Goal: Find specific page/section: Find specific page/section

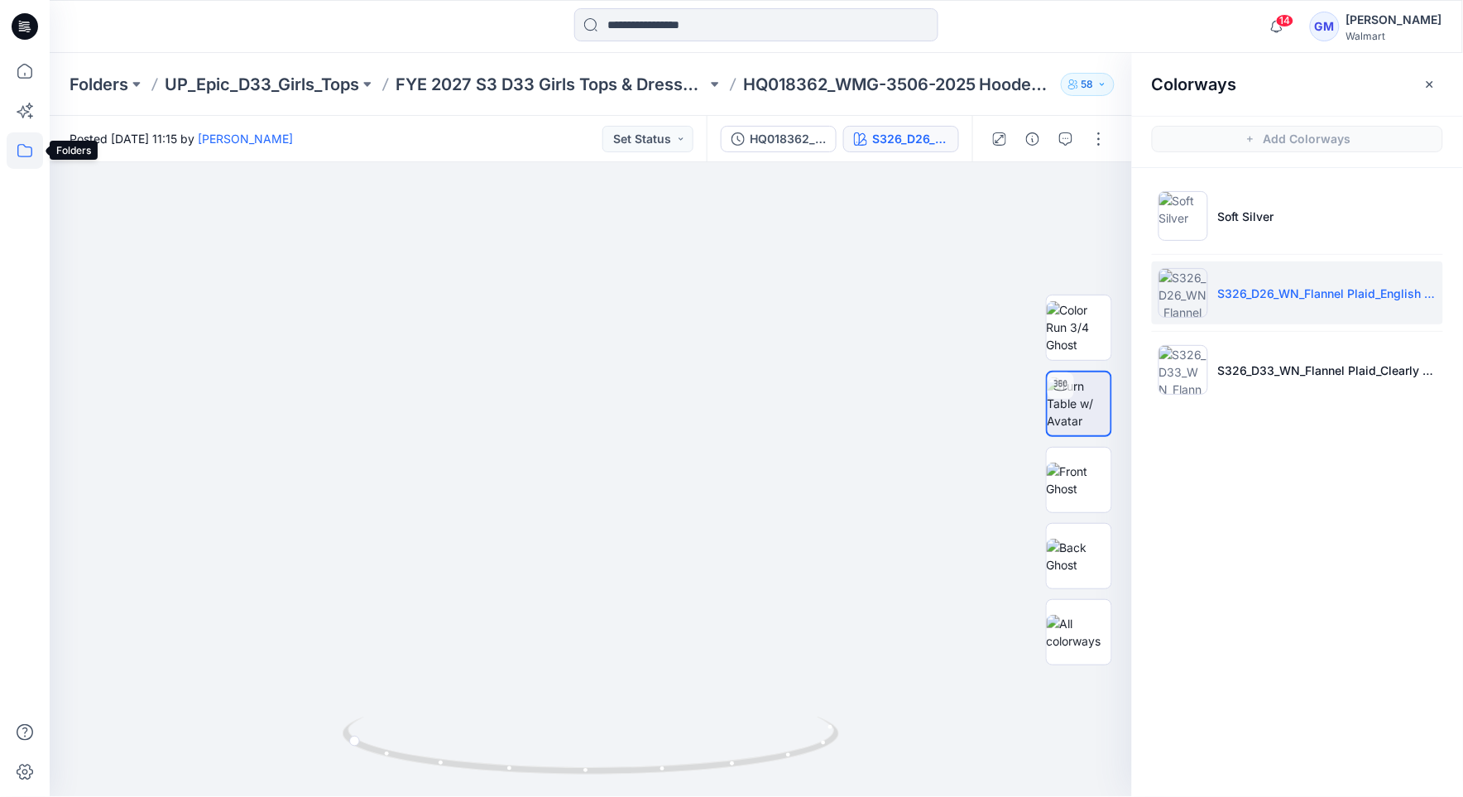
click at [17, 150] on icon at bounding box center [25, 150] width 36 height 36
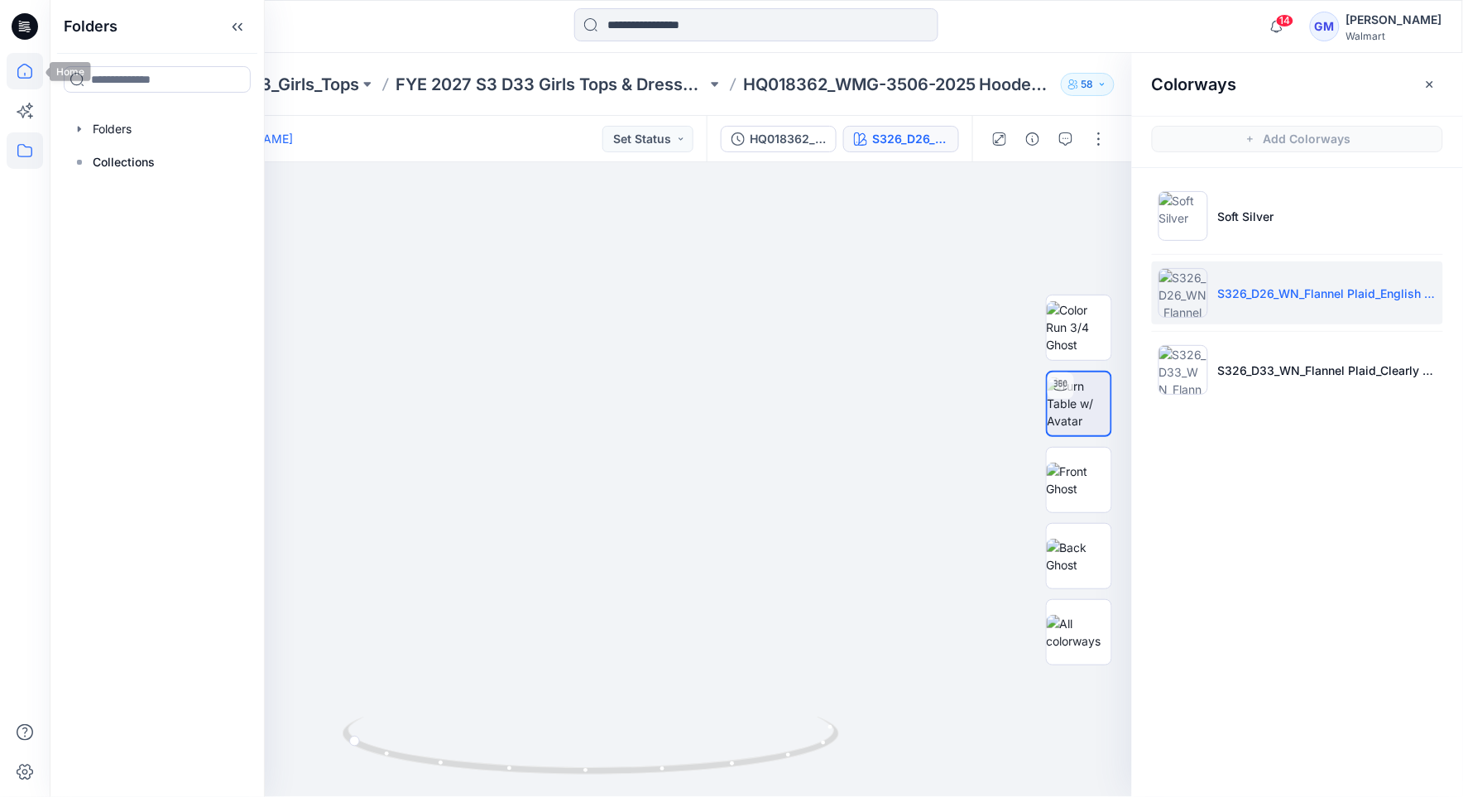
click at [20, 78] on icon at bounding box center [24, 71] width 15 height 15
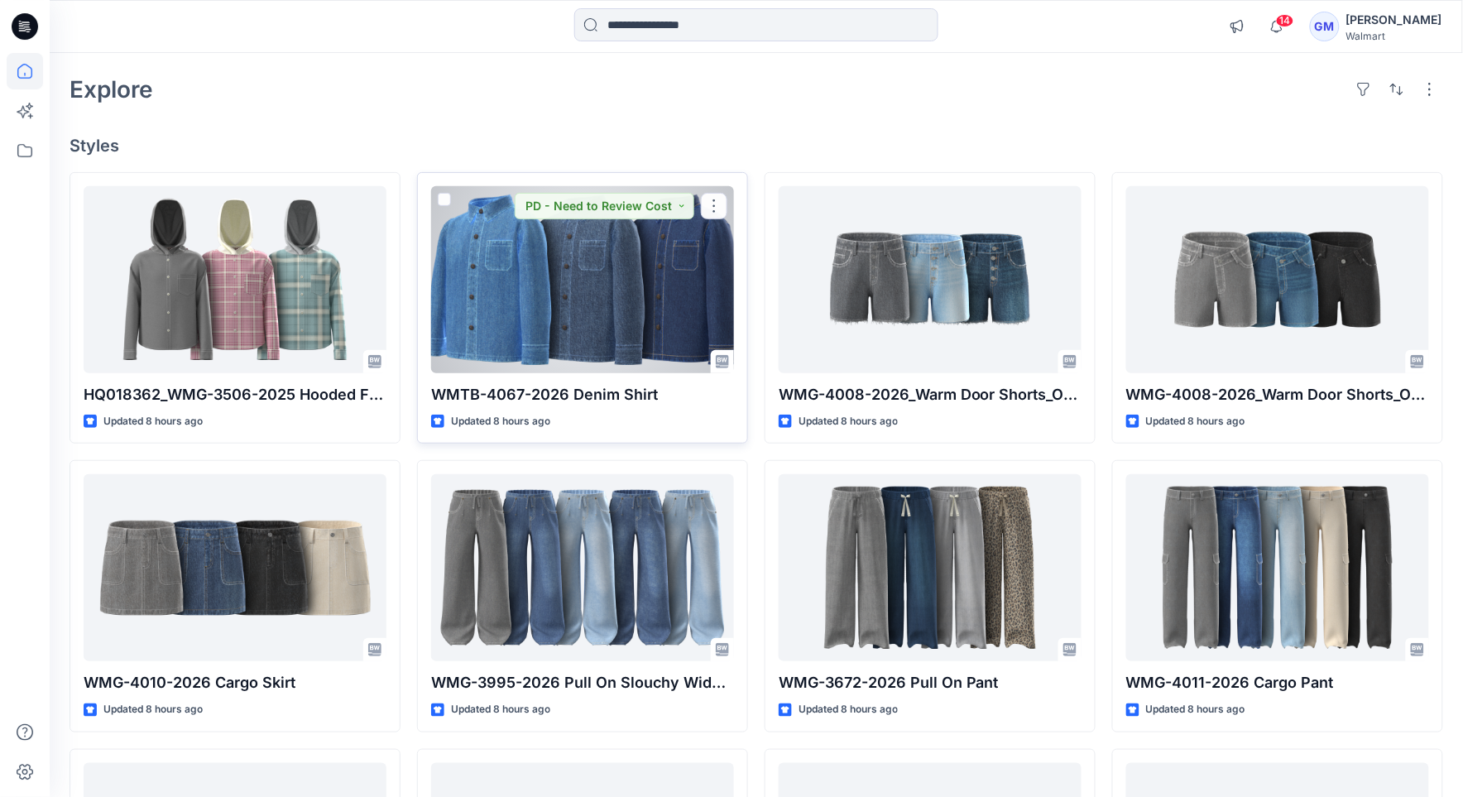
scroll to position [63, 0]
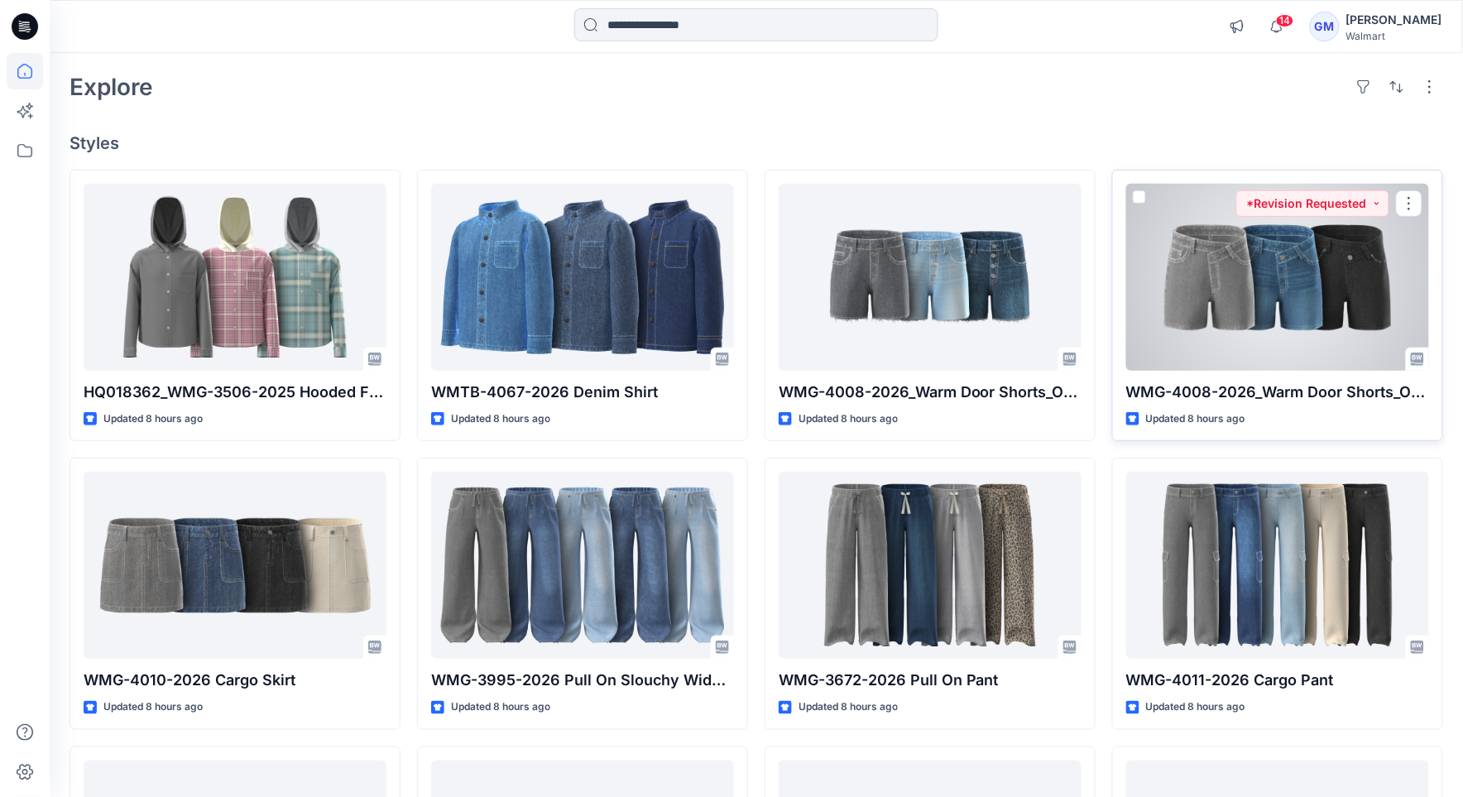
click at [1295, 269] on div at bounding box center [1278, 277] width 303 height 187
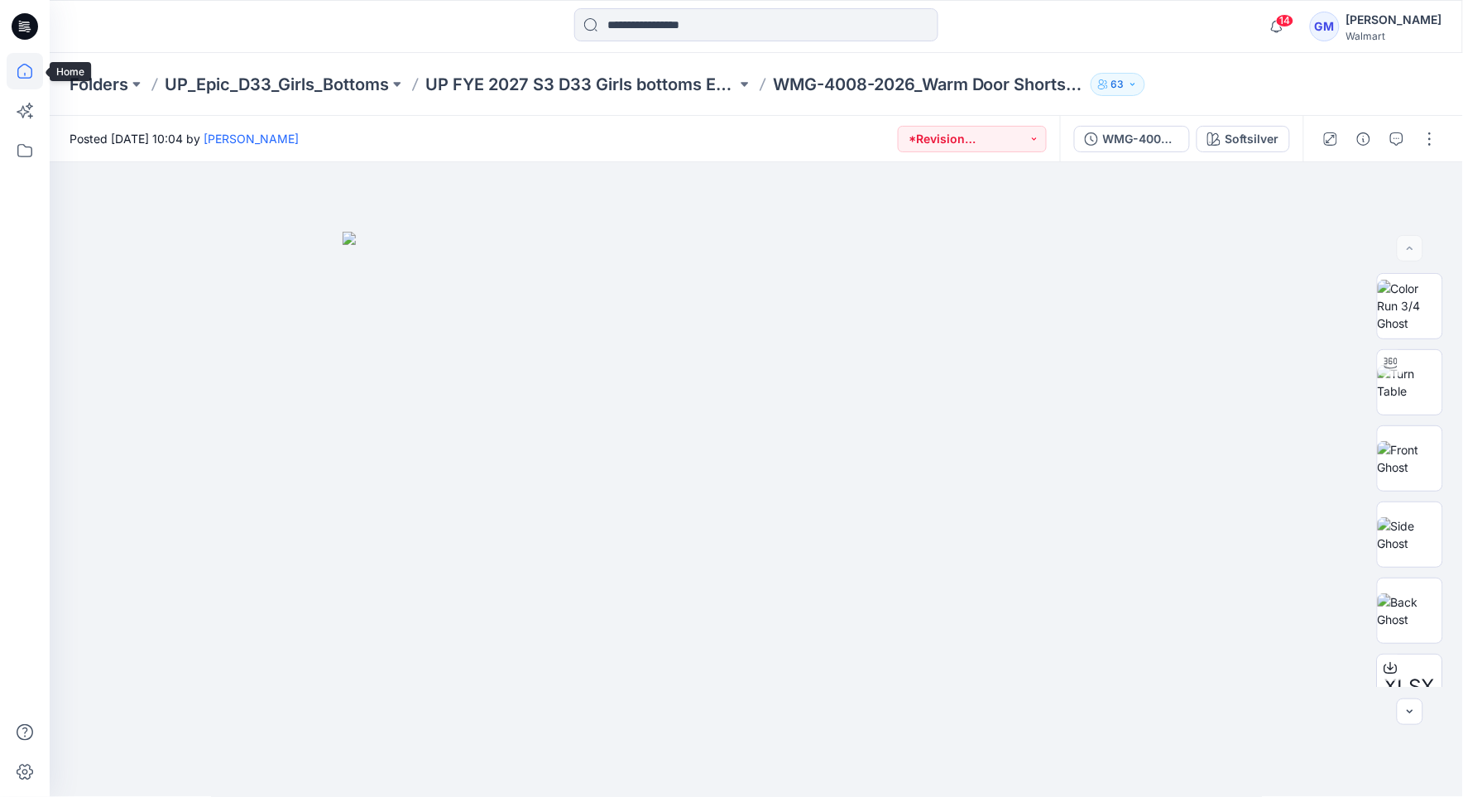
click at [31, 73] on icon at bounding box center [24, 71] width 15 height 15
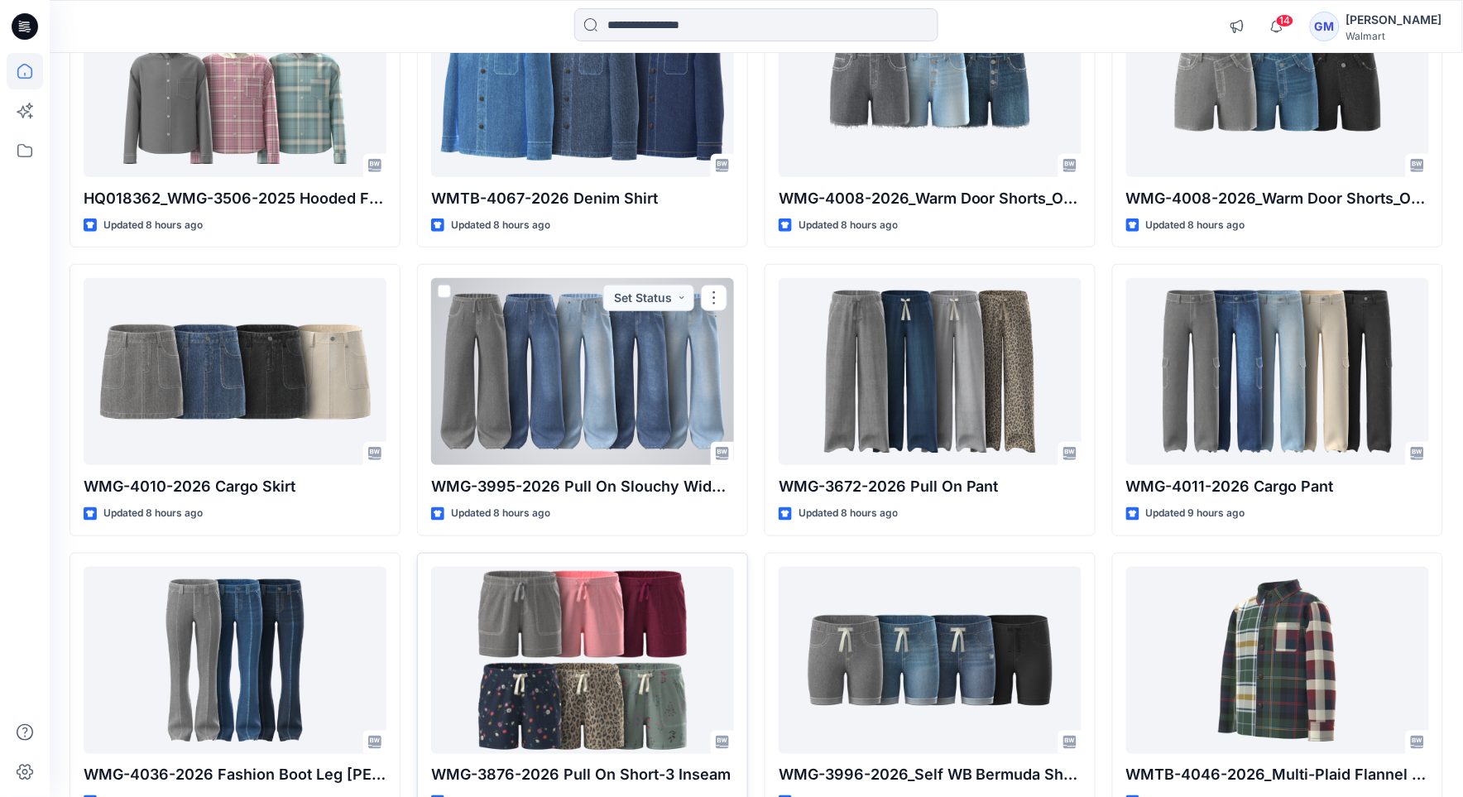
scroll to position [353, 0]
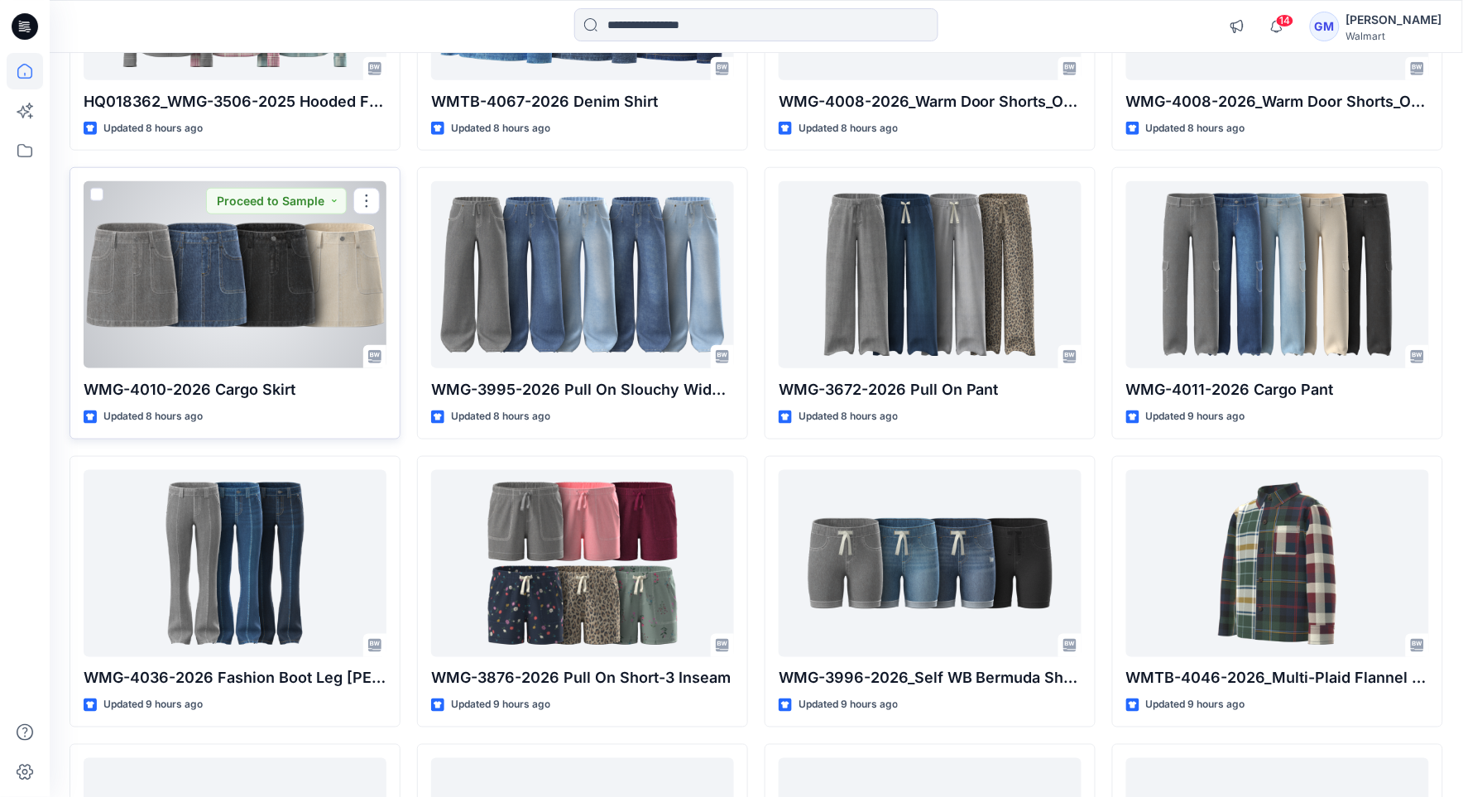
click at [331, 295] on div at bounding box center [235, 274] width 303 height 187
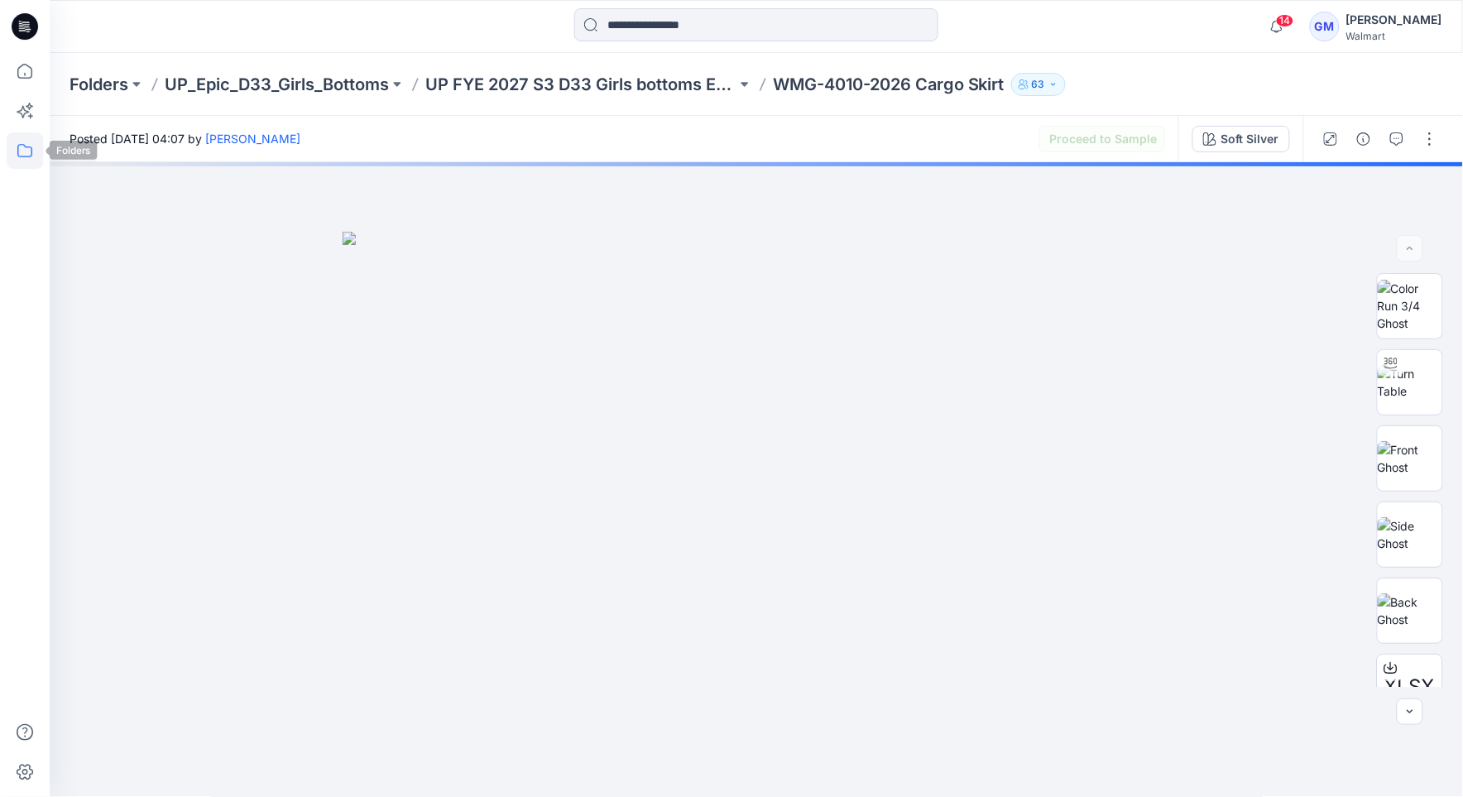
click at [10, 141] on icon at bounding box center [25, 150] width 36 height 36
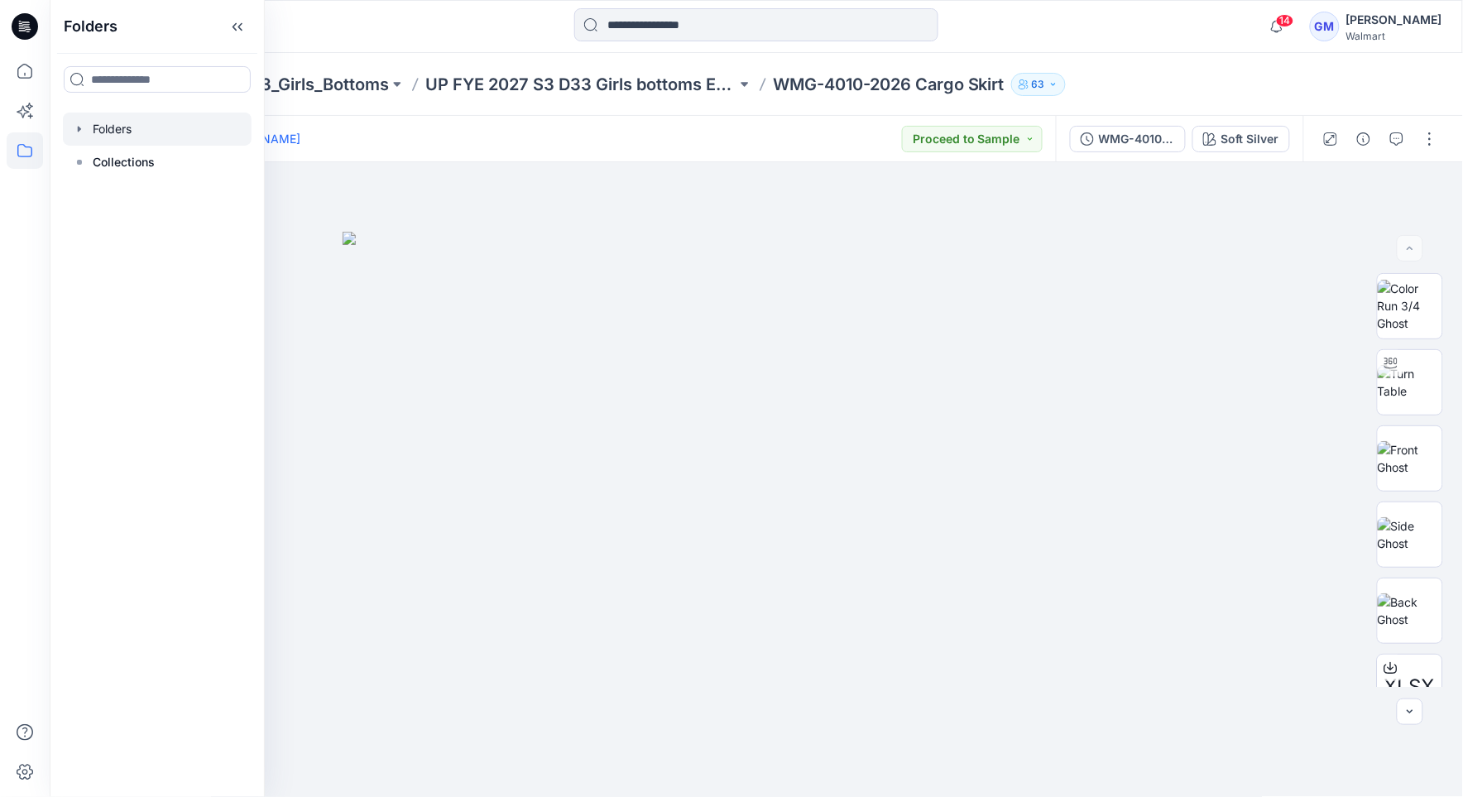
click at [127, 132] on div at bounding box center [157, 129] width 189 height 33
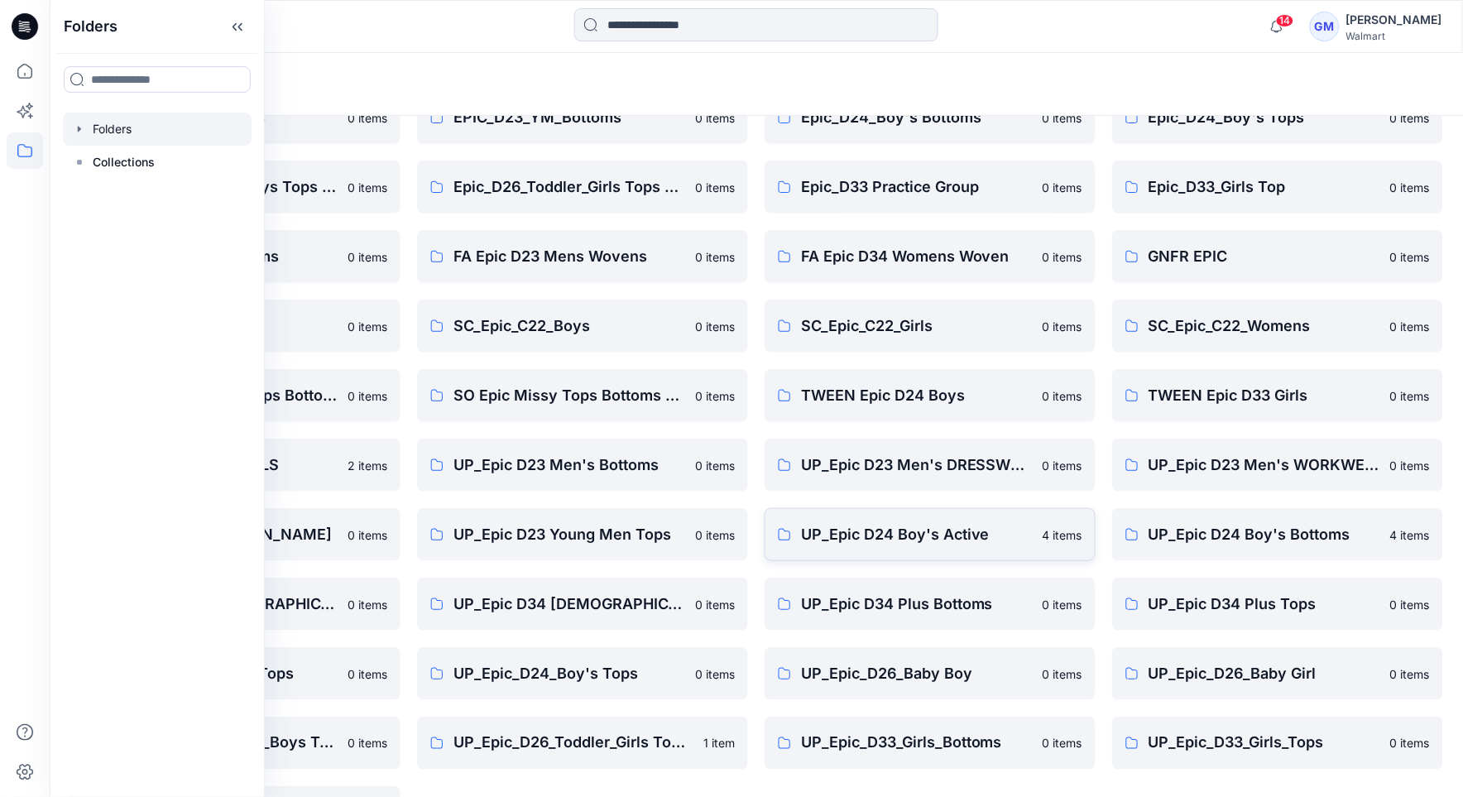
scroll to position [291, 0]
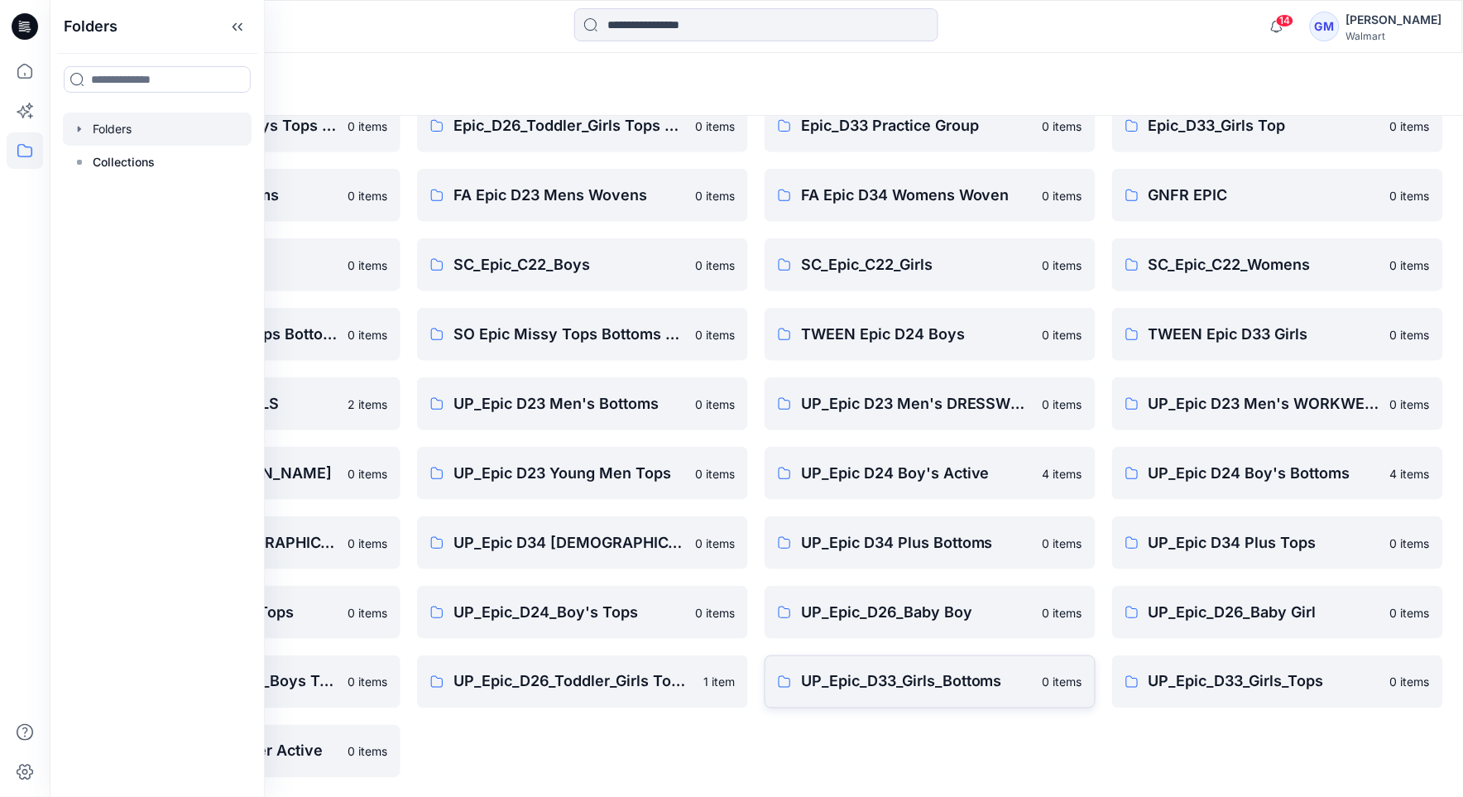
click at [858, 685] on p "UP_Epic_D33_Girls_Bottoms" at bounding box center [917, 681] width 232 height 23
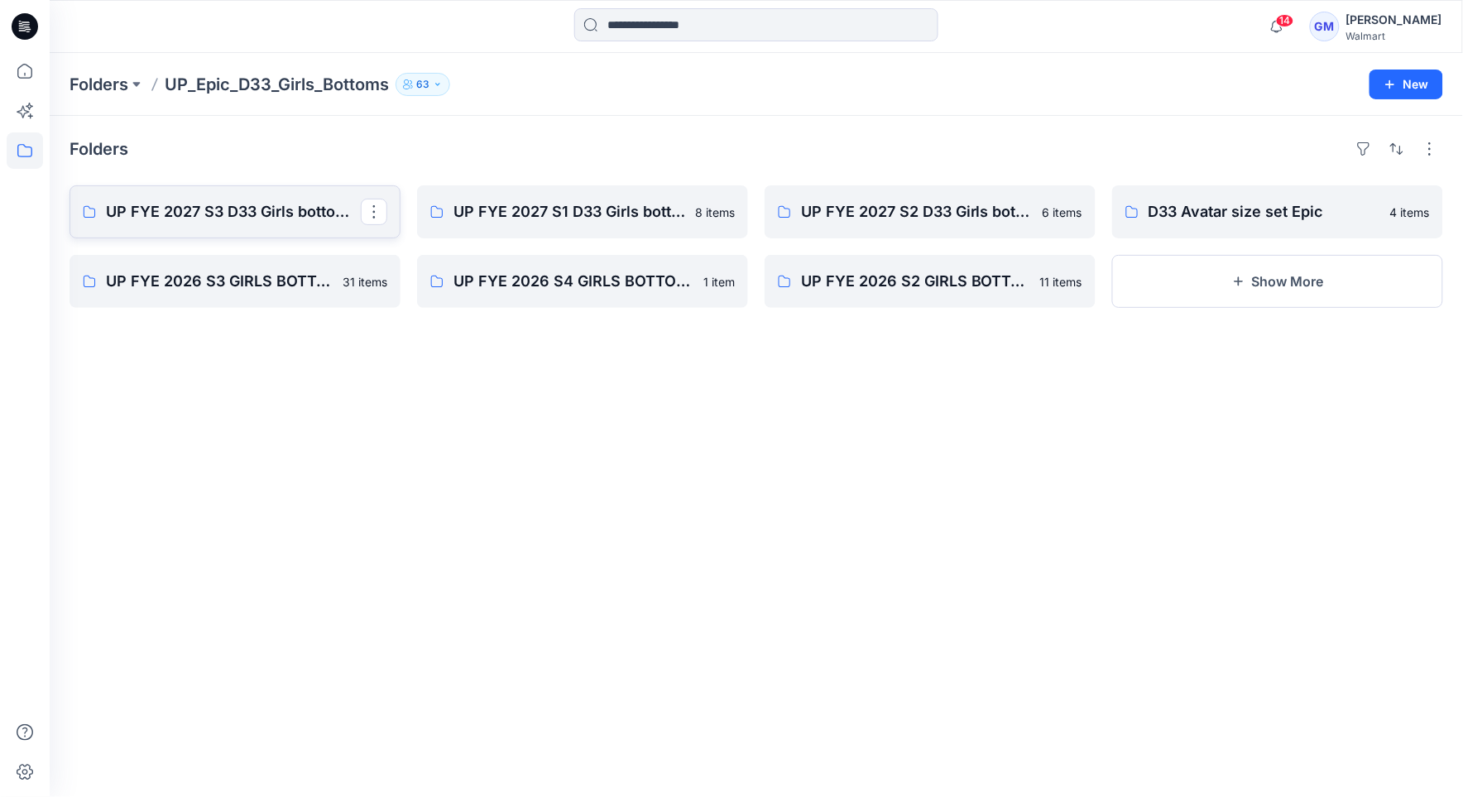
click at [278, 219] on p "UP FYE 2027 S3 D33 Girls bottoms Epic" at bounding box center [233, 211] width 255 height 23
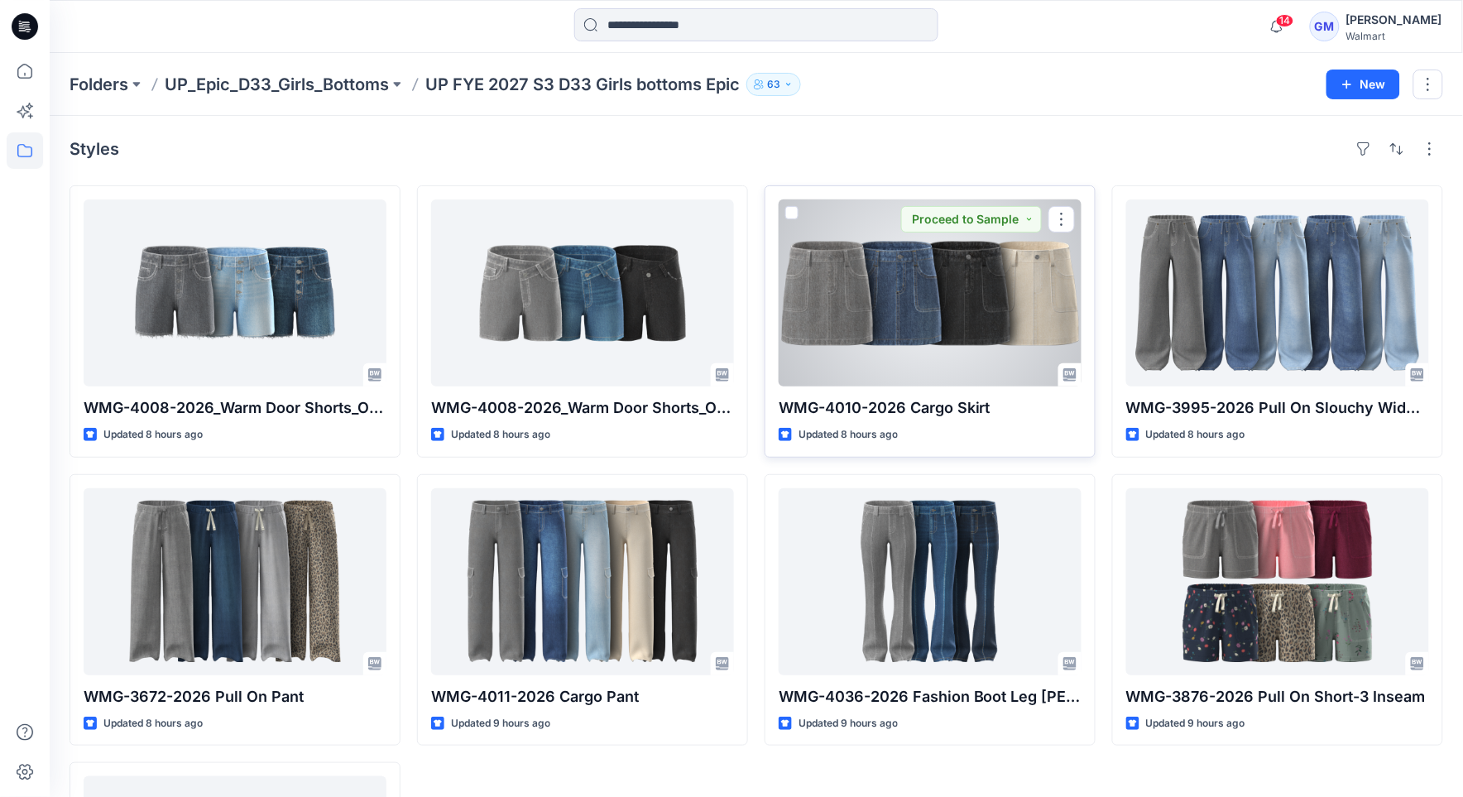
click at [864, 321] on div at bounding box center [930, 292] width 303 height 187
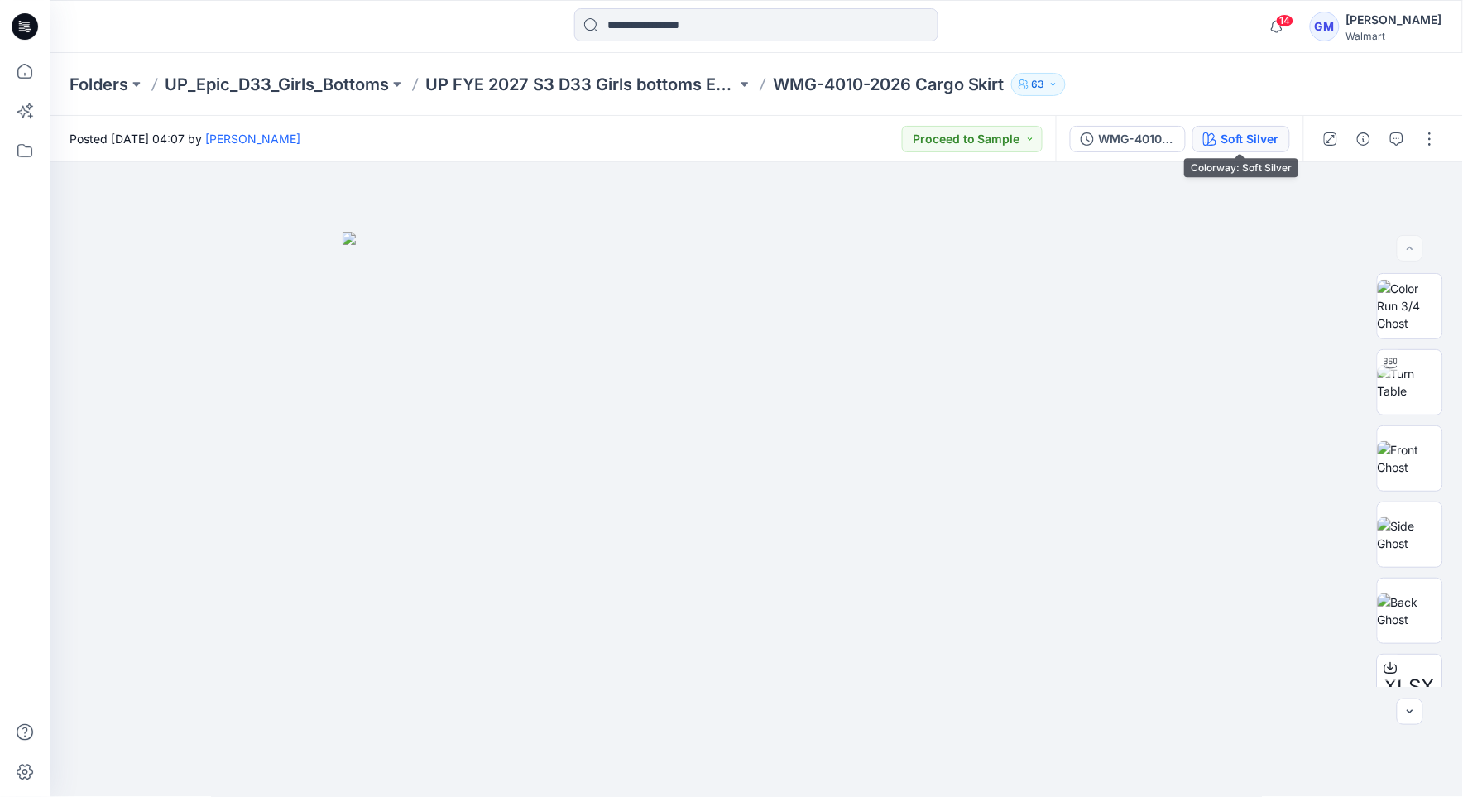
click at [1257, 130] on div "Soft Silver" at bounding box center [1251, 139] width 58 height 18
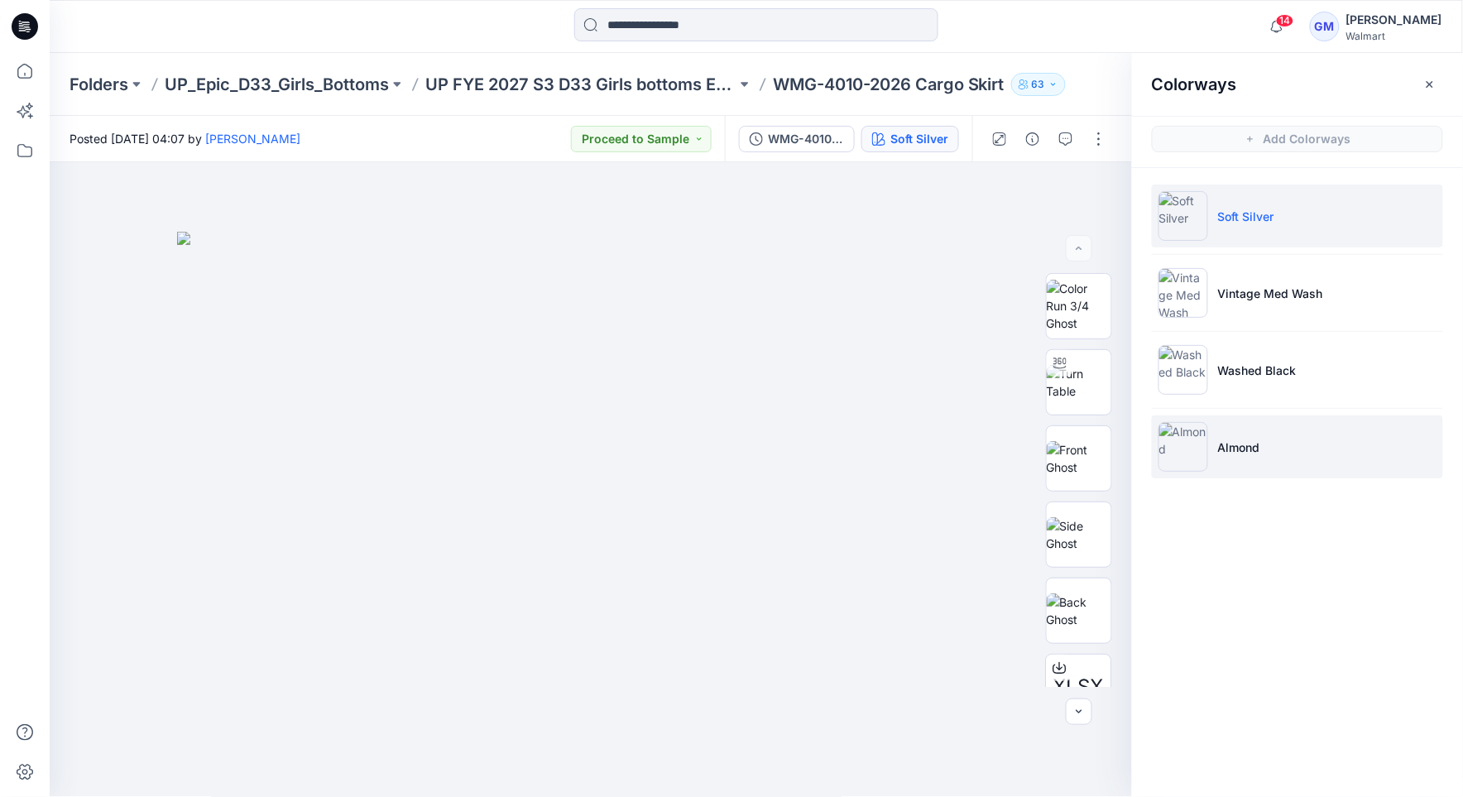
click at [1171, 455] on img at bounding box center [1184, 447] width 50 height 50
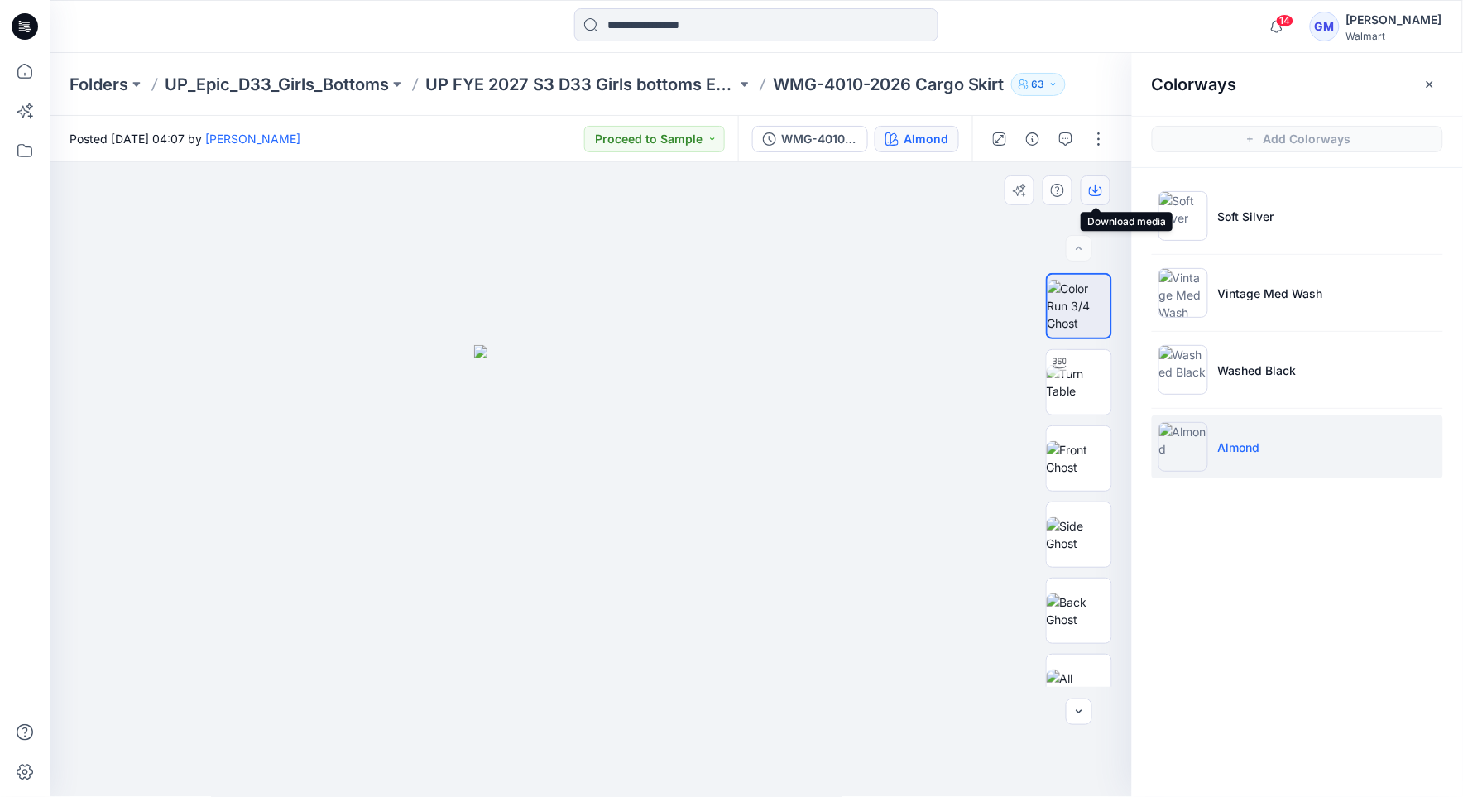
click at [1093, 190] on icon "button" at bounding box center [1095, 190] width 13 height 13
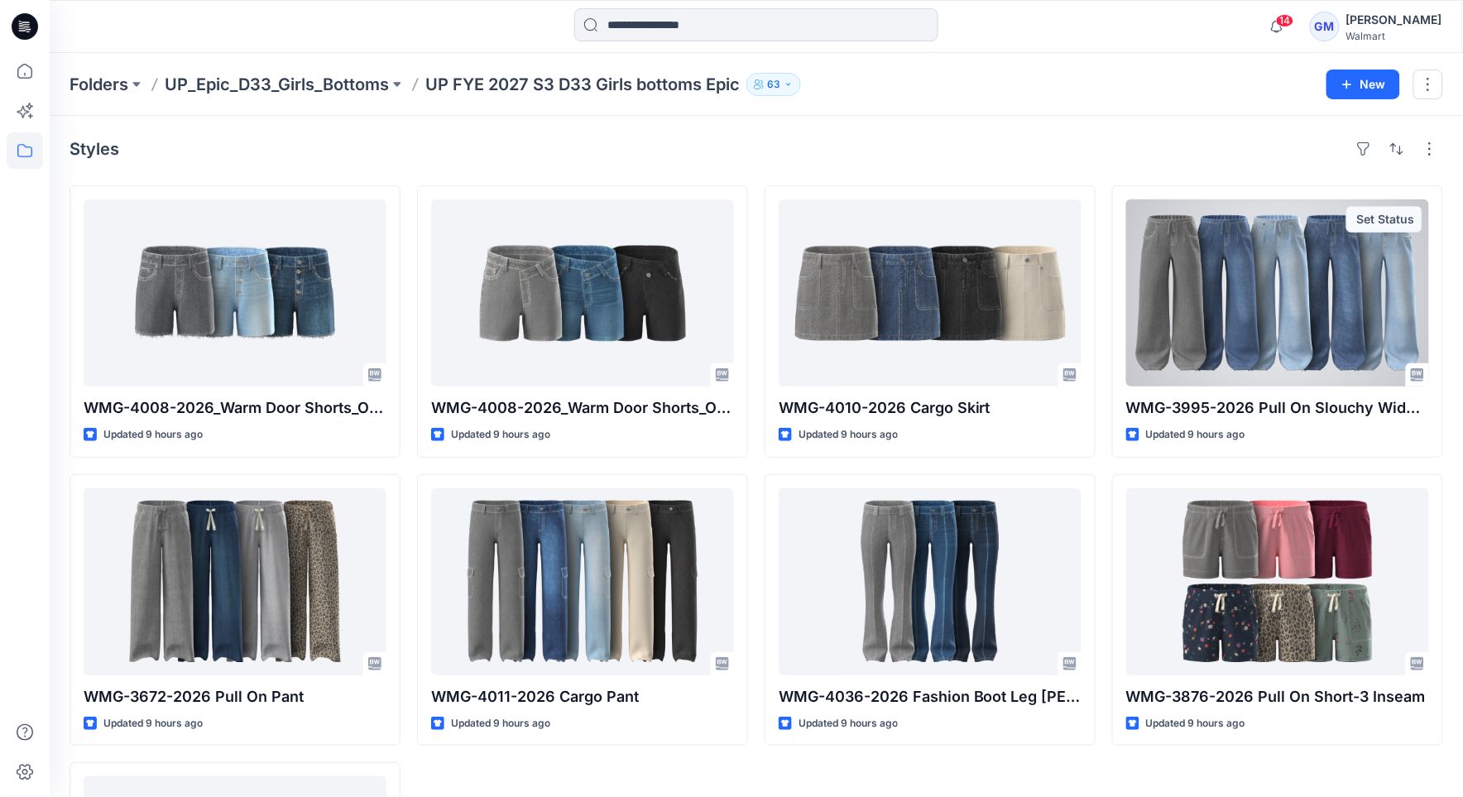
click at [1284, 278] on div at bounding box center [1278, 292] width 303 height 187
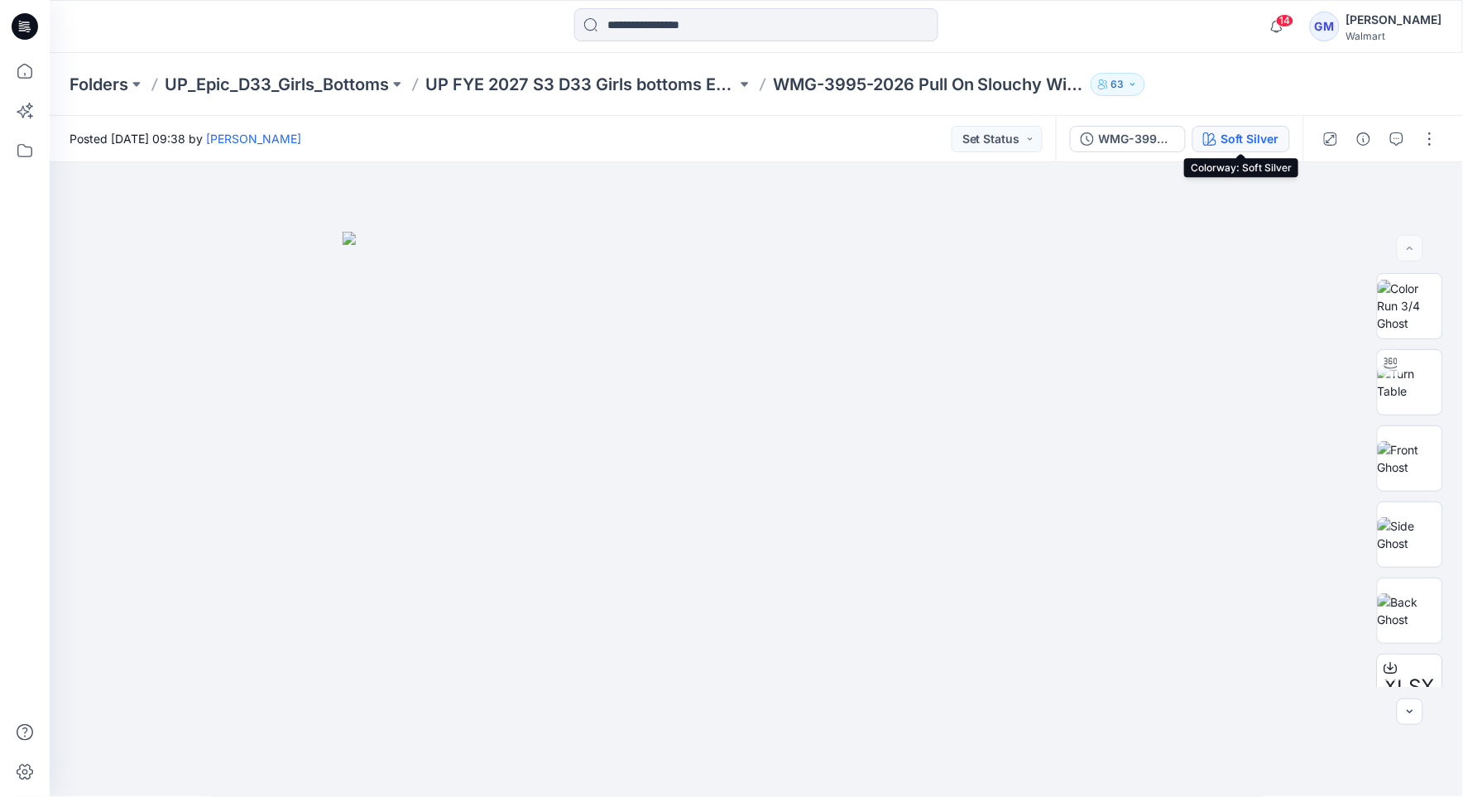
click at [1275, 134] on div "Soft Silver" at bounding box center [1251, 139] width 58 height 18
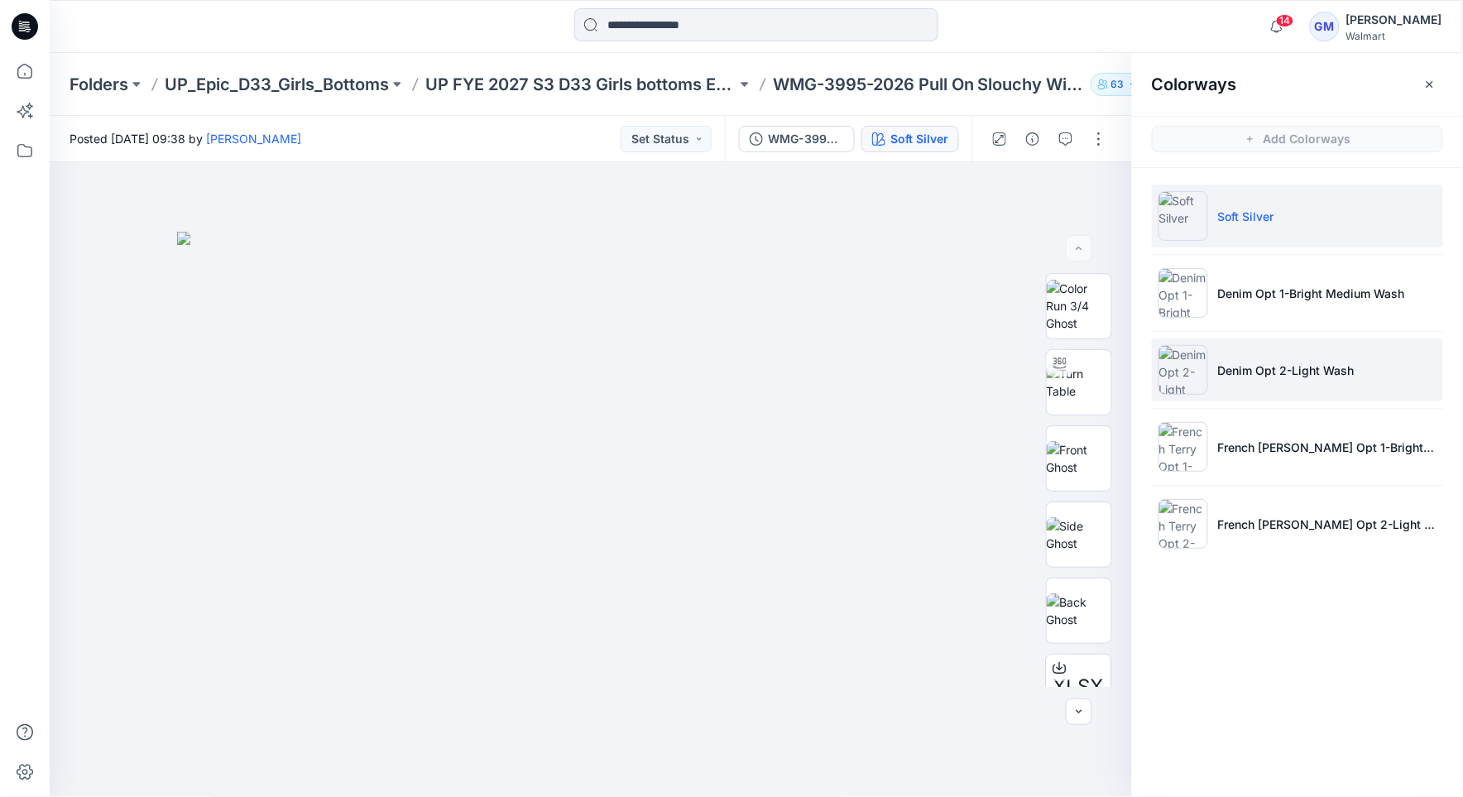
click at [1311, 371] on p "Denim Opt 2-Light Wash" at bounding box center [1286, 370] width 137 height 17
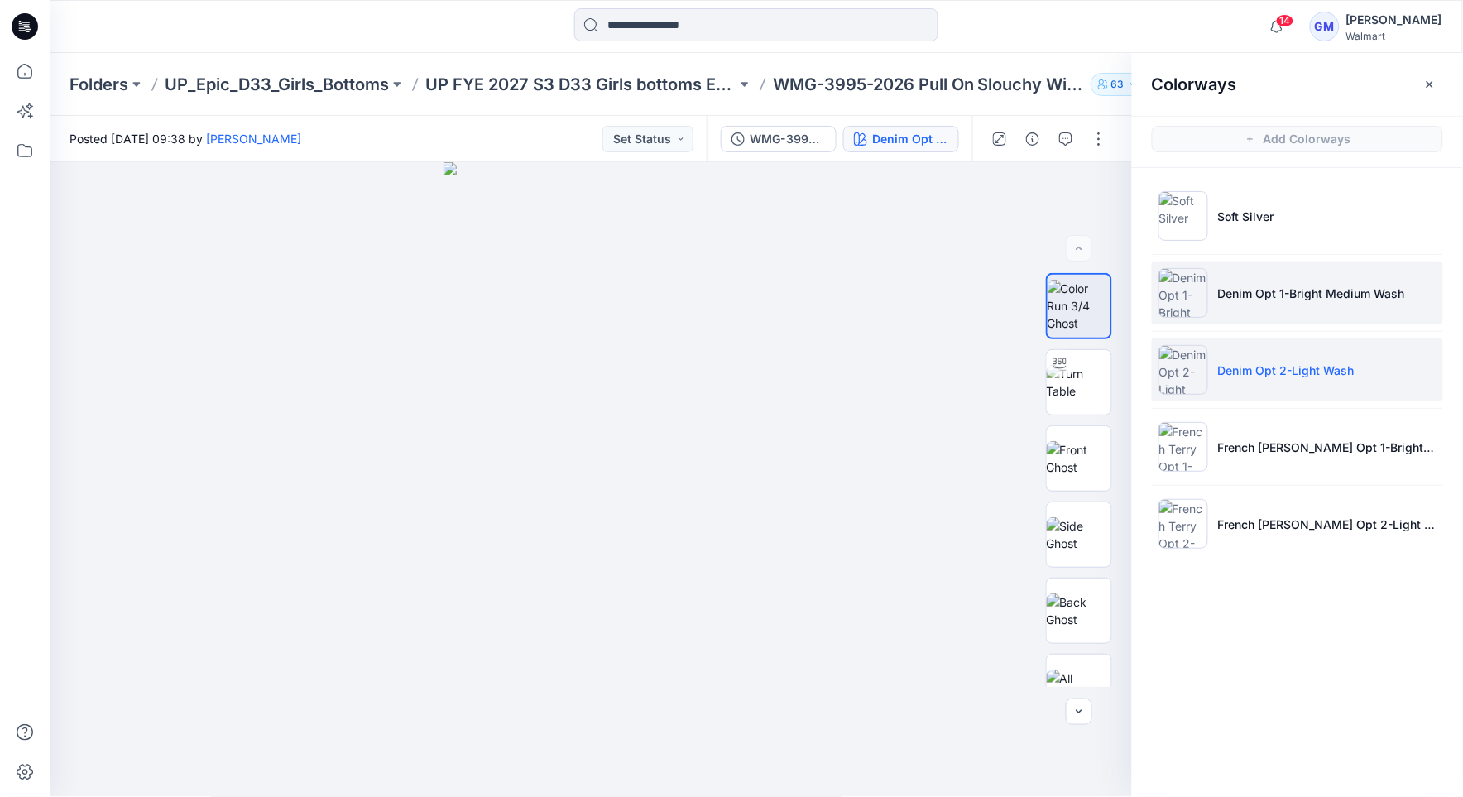
click at [1296, 296] on p "Denim Opt 1-Bright Medium Wash" at bounding box center [1311, 293] width 187 height 17
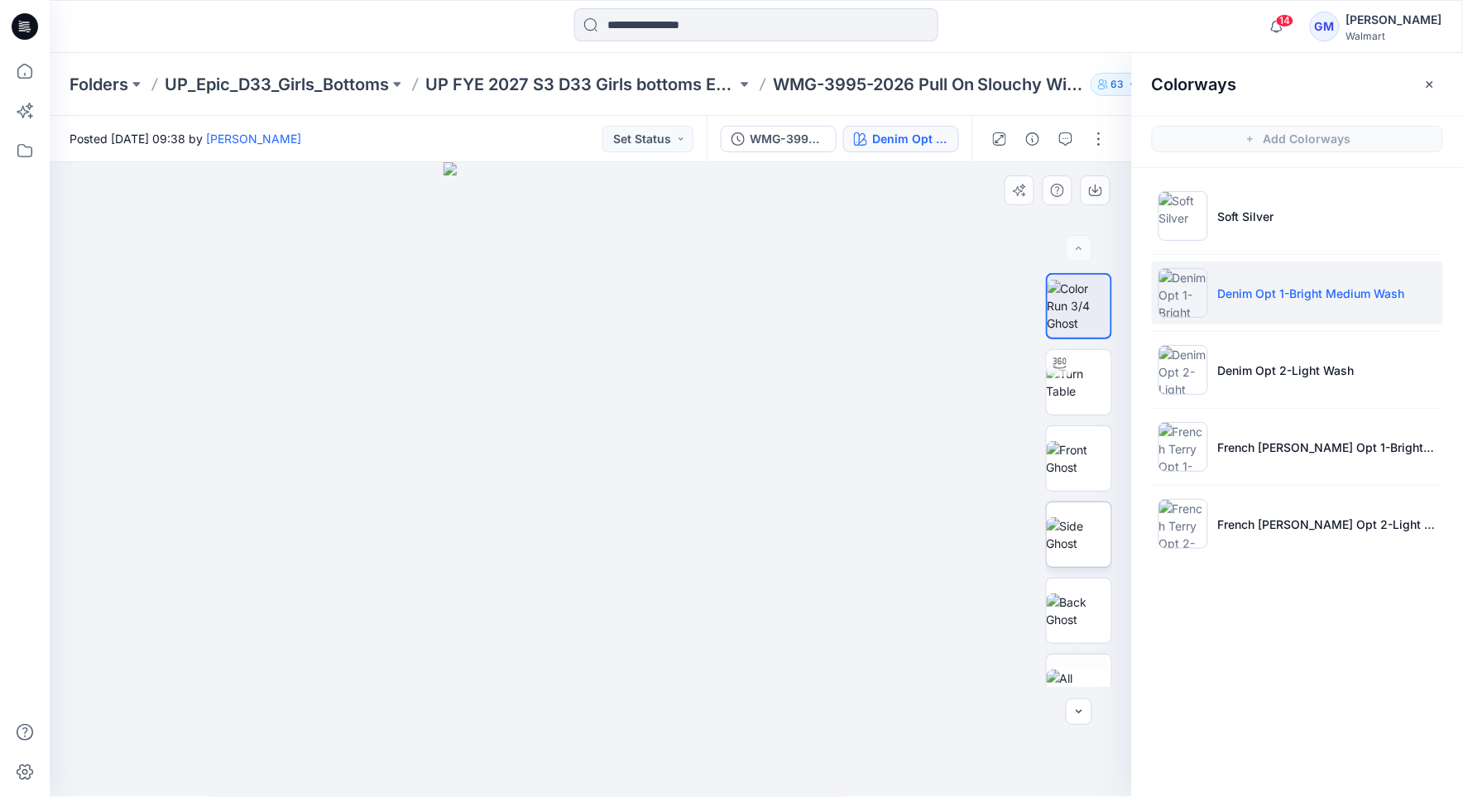
click at [1074, 523] on img at bounding box center [1079, 534] width 65 height 35
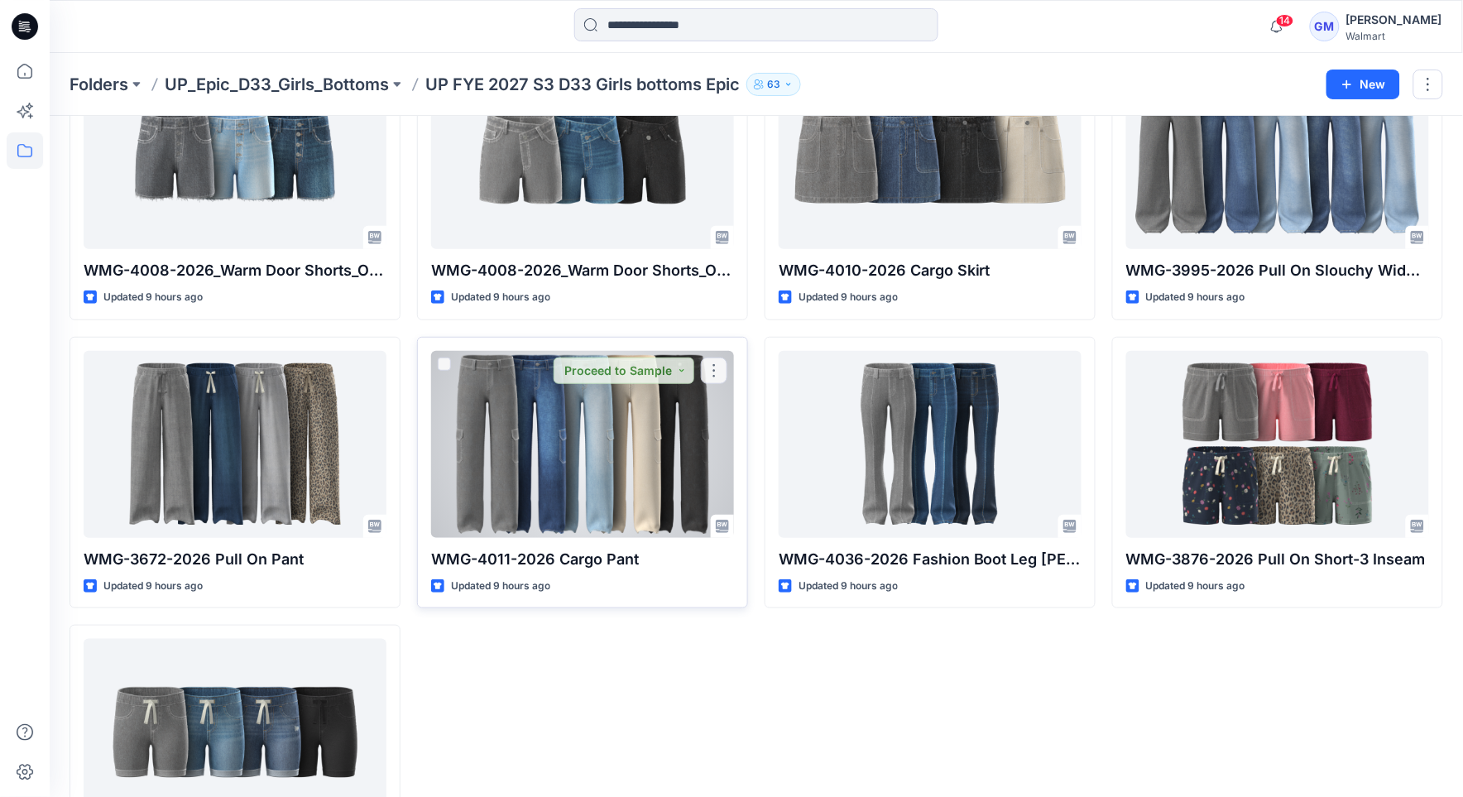
scroll to position [257, 0]
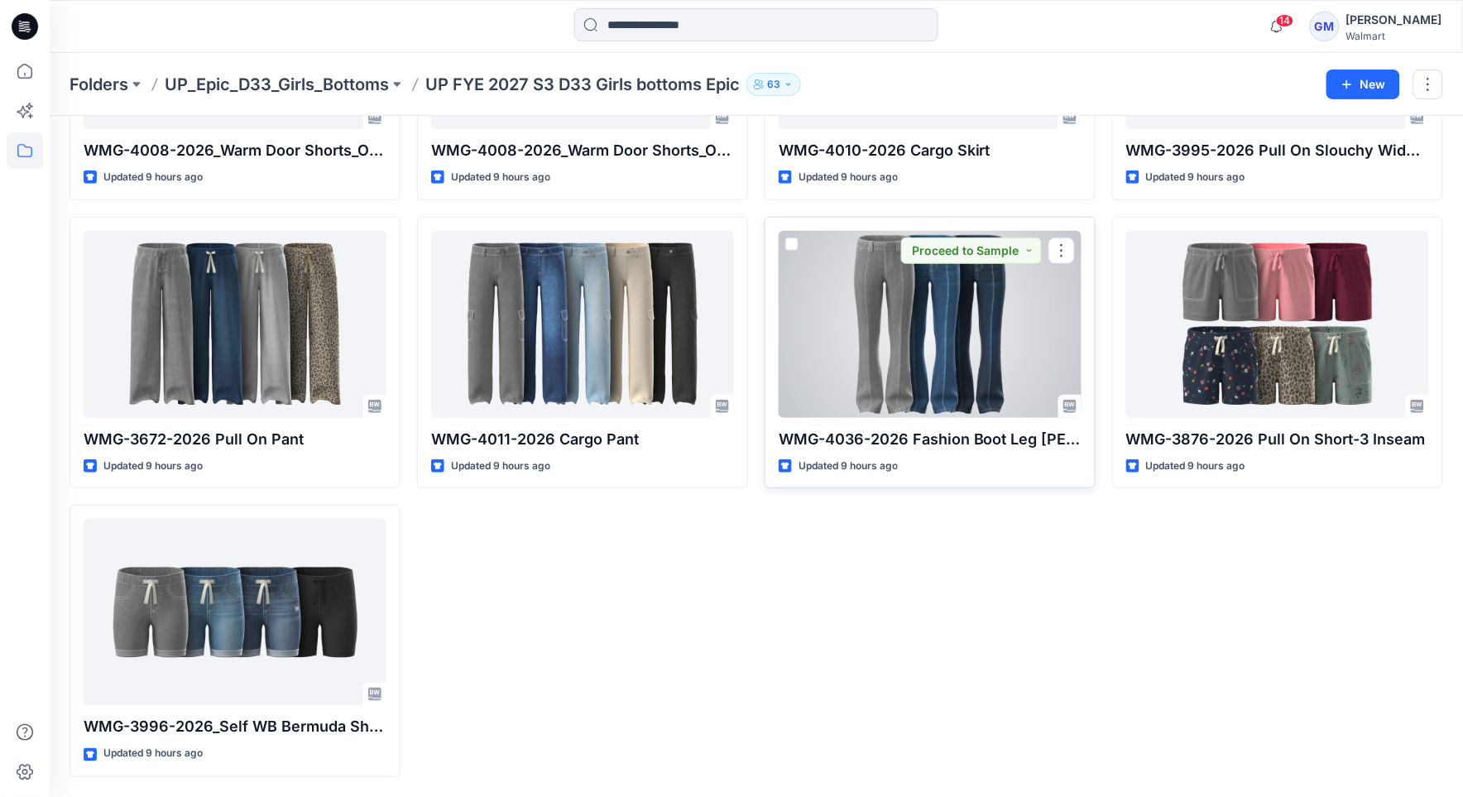
click at [891, 380] on div at bounding box center [930, 324] width 303 height 187
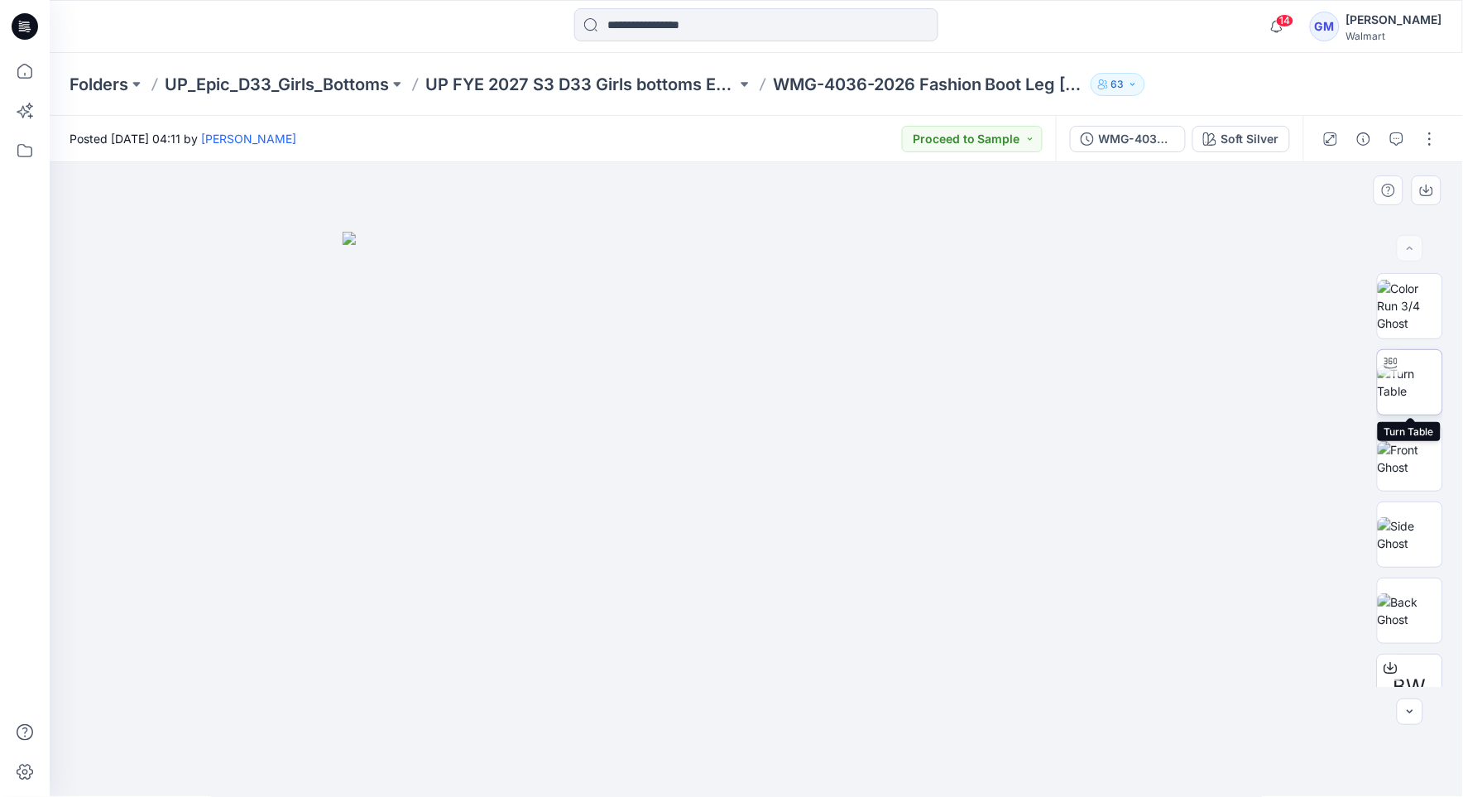
click at [1410, 387] on img at bounding box center [1410, 382] width 65 height 35
click at [1399, 455] on img at bounding box center [1410, 458] width 65 height 35
click at [1396, 400] on img at bounding box center [1410, 382] width 65 height 35
click at [1252, 144] on div "Soft Silver" at bounding box center [1251, 139] width 58 height 18
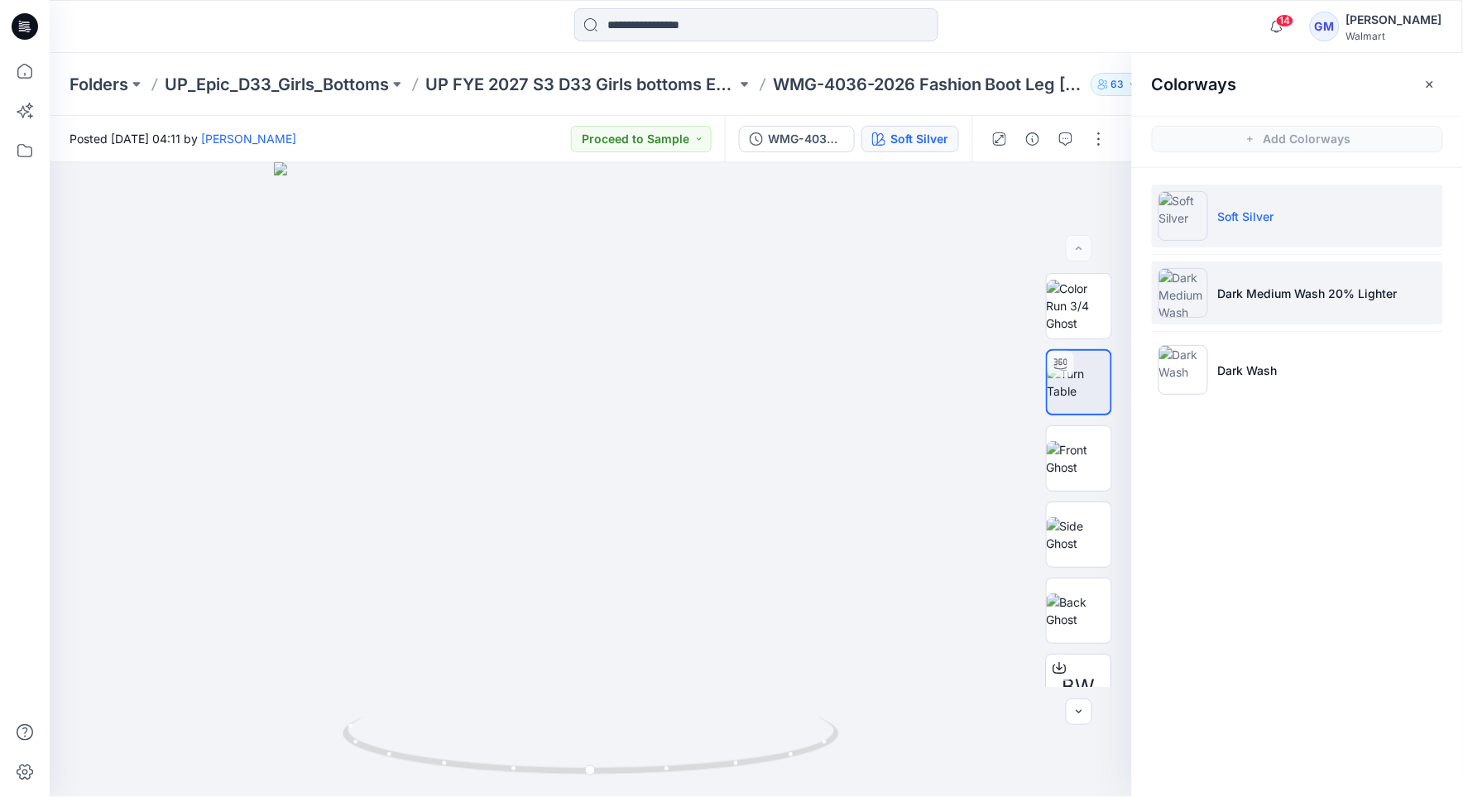
click at [1295, 302] on li "Dark Medium Wash 20% Lighter" at bounding box center [1297, 293] width 291 height 63
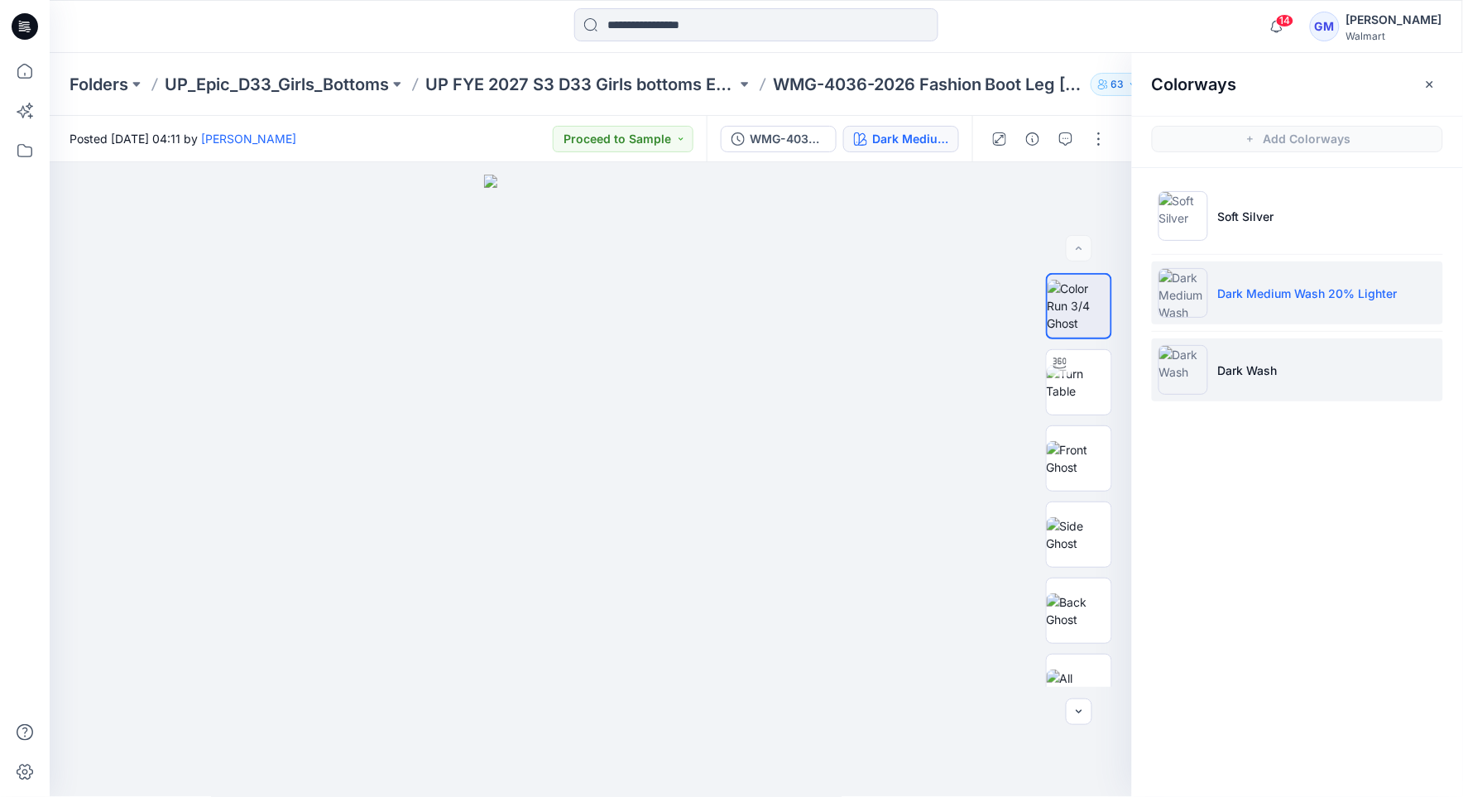
click at [1257, 369] on p "Dark Wash" at bounding box center [1248, 370] width 60 height 17
click at [1273, 310] on li "Dark Medium Wash 20% Lighter" at bounding box center [1297, 293] width 291 height 63
click at [1259, 359] on li "Dark Wash" at bounding box center [1297, 370] width 291 height 63
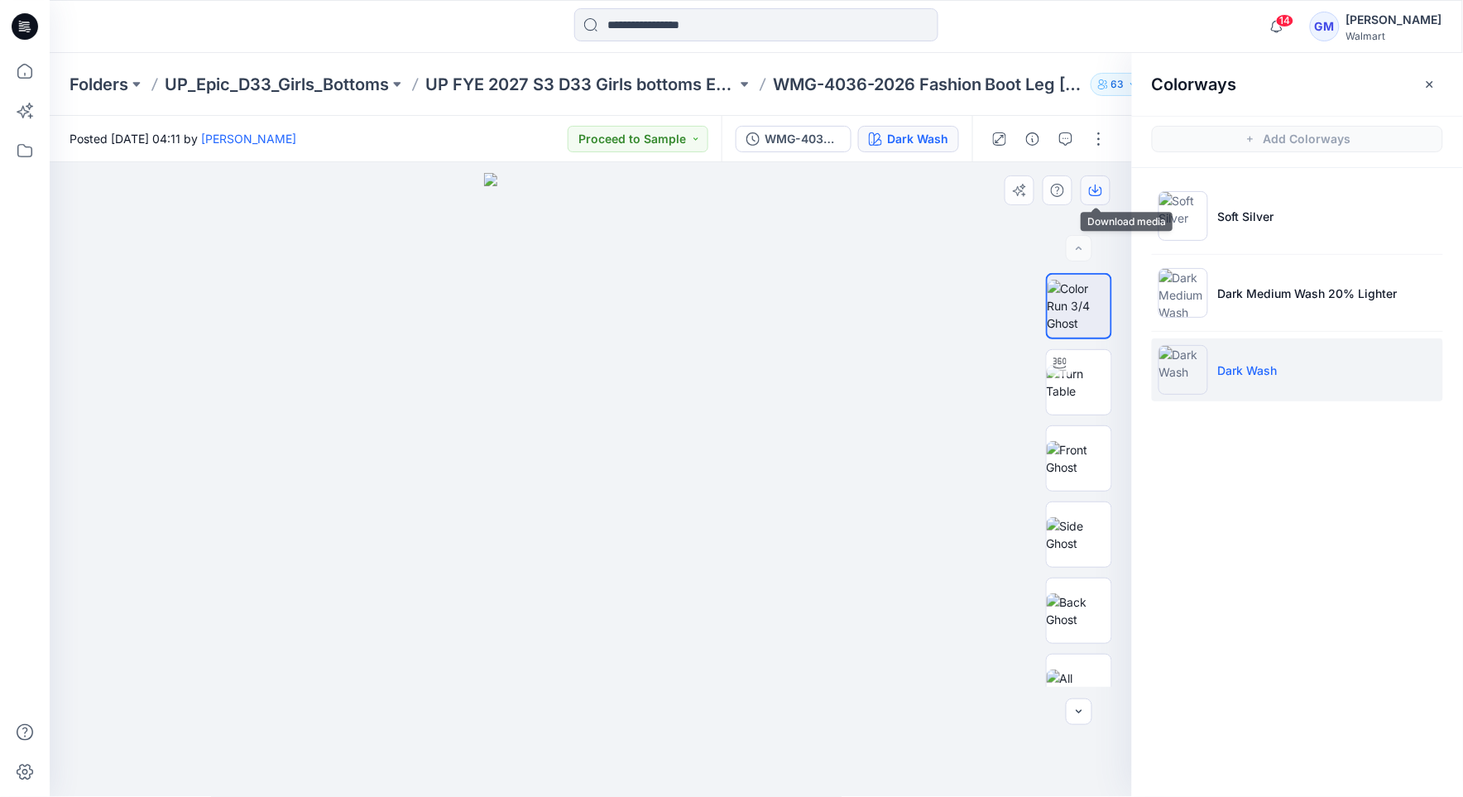
drag, startPoint x: 1094, startPoint y: 192, endPoint x: 1108, endPoint y: 203, distance: 17.1
click at [1094, 192] on icon "button" at bounding box center [1095, 190] width 13 height 13
click at [1410, 358] on li "Dark Wash" at bounding box center [1297, 370] width 291 height 63
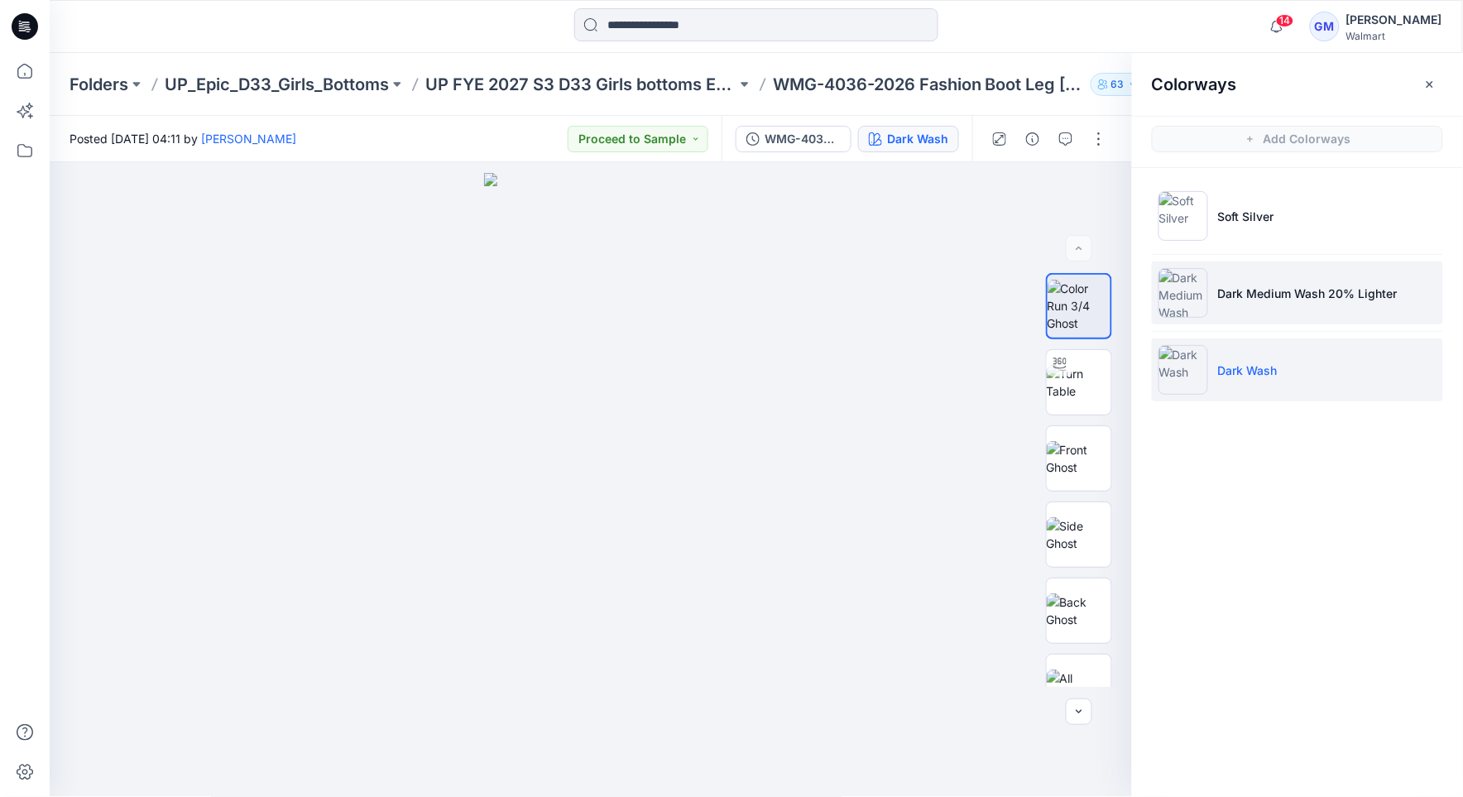
drag, startPoint x: 1308, startPoint y: 292, endPoint x: 1312, endPoint y: 300, distance: 9.3
click at [1308, 293] on p "Dark Medium Wash 20% Lighter" at bounding box center [1308, 293] width 180 height 17
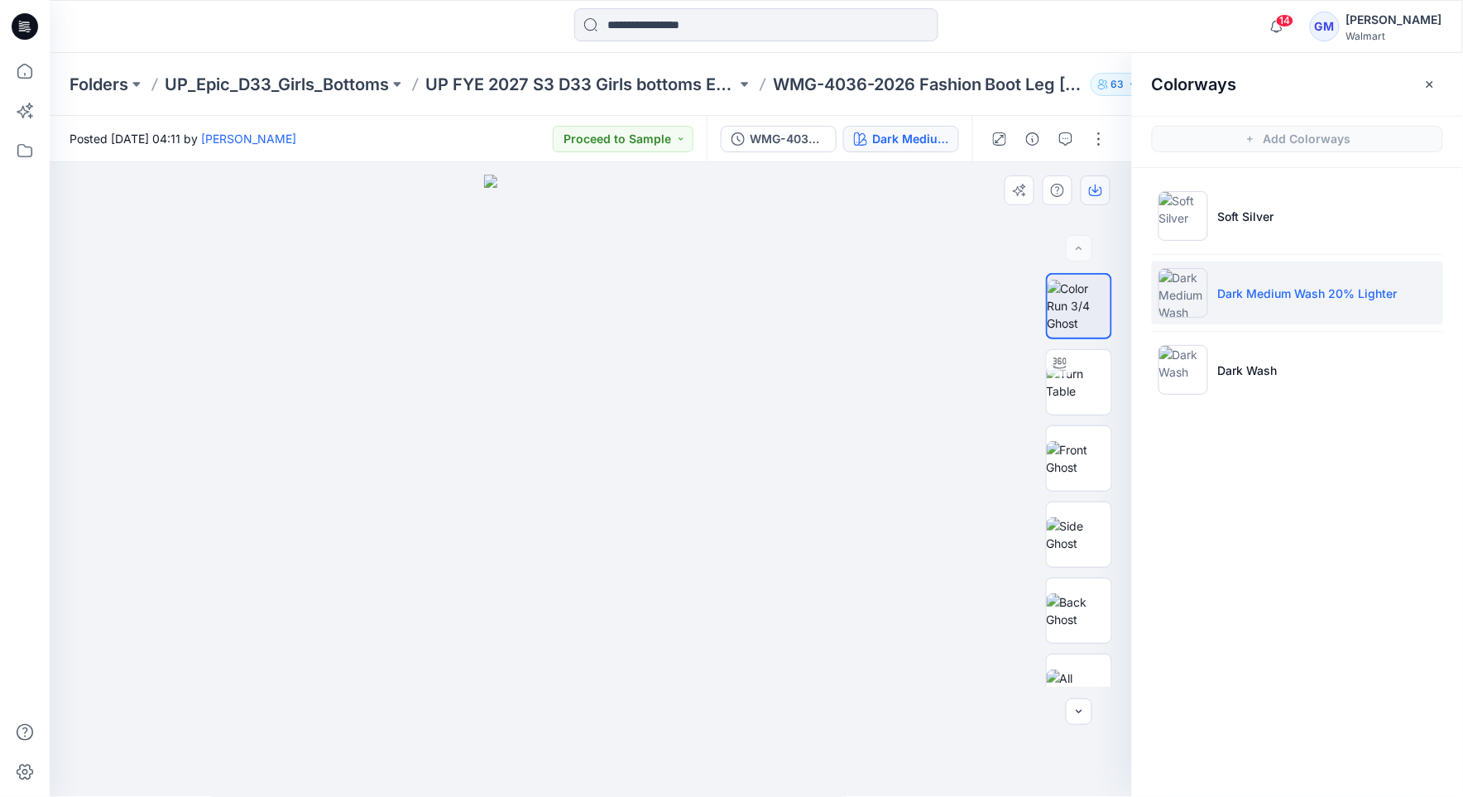
click at [1093, 187] on icon "button" at bounding box center [1095, 190] width 13 height 13
